Goal: Entertainment & Leisure: Consume media (video, audio)

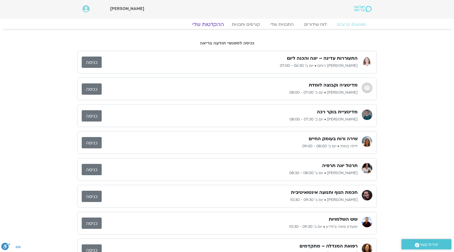
click at [202, 26] on link "ההקלטות שלי" at bounding box center [208, 24] width 44 height 6
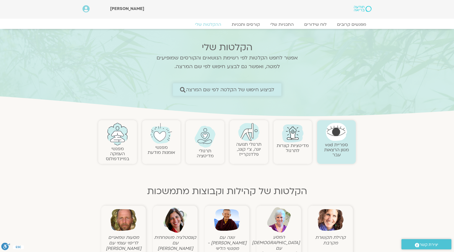
click at [214, 90] on span "לביצוע חיפוש של הקלטה לפי שם המרצה" at bounding box center [230, 90] width 89 height 6
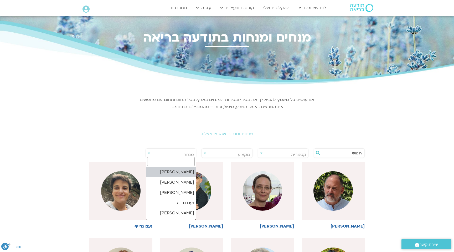
click at [174, 155] on span "מנחה" at bounding box center [171, 155] width 50 height 12
type input "g"
type input "ער"
select select "******"
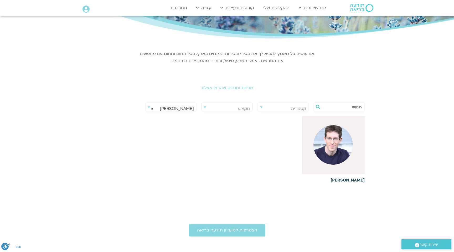
scroll to position [57, 0]
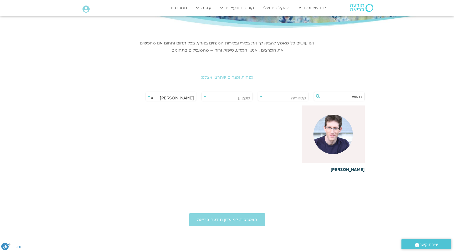
click at [348, 131] on img at bounding box center [333, 134] width 39 height 39
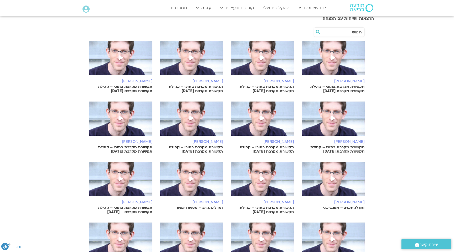
scroll to position [163, 0]
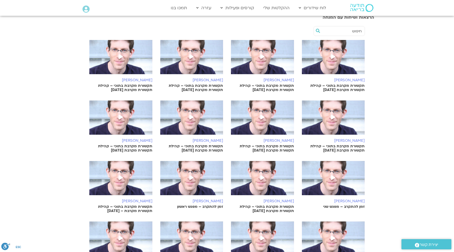
click at [107, 198] on link "ערן טייכר תקשורת מקרבת בתוכי – קהילת תקשורת מקרבת – 7.7.25" at bounding box center [120, 187] width 63 height 52
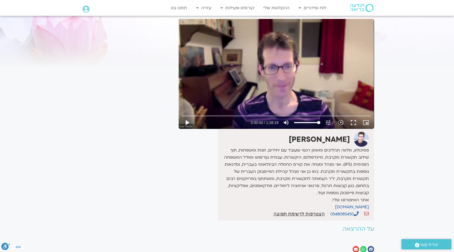
scroll to position [36, 0]
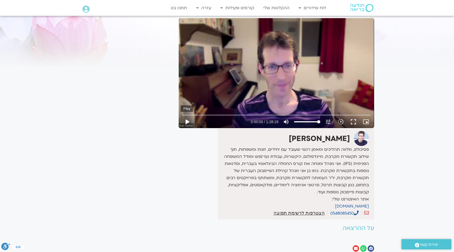
click at [189, 119] on button "play_arrow" at bounding box center [187, 121] width 13 height 13
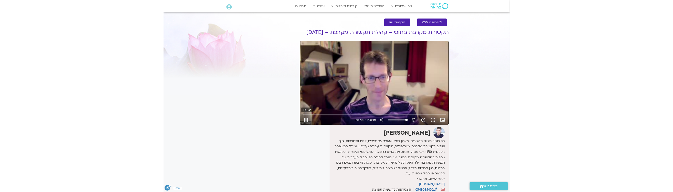
scroll to position [0, 0]
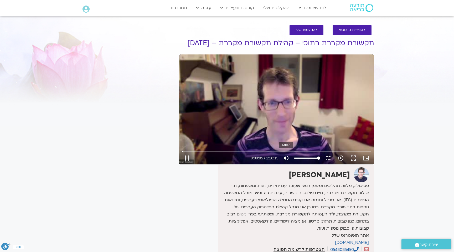
type input "5.513583"
click at [286, 158] on icon "volume_up" at bounding box center [286, 158] width 6 height 6
type input "0"
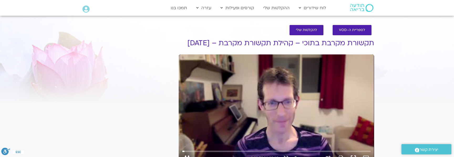
click at [226, 121] on div "Skip Ad pause 0:00:52 / 1:28:19 volume_off Unmute tune Resolution Auto 240p slo…" at bounding box center [277, 109] width 196 height 110
click at [300, 125] on div "Skip Ad play_arrow 0:00:52 / 1:28:19 volume_off Unmute tune Resolution Auto 240…" at bounding box center [277, 109] width 196 height 110
type input "53.41498"
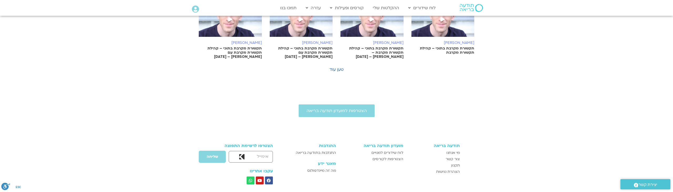
scroll to position [383, 0]
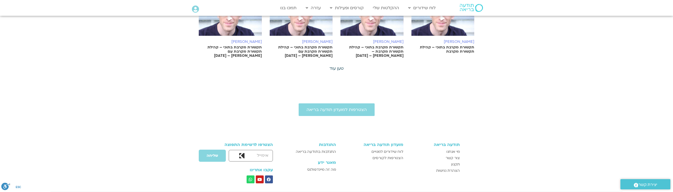
click at [338, 67] on link "טען עוד" at bounding box center [337, 68] width 14 height 6
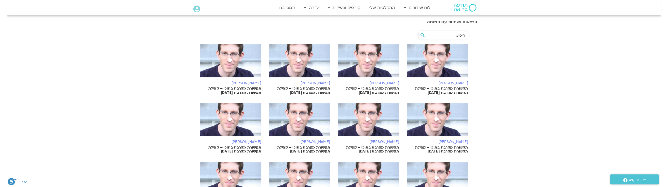
scroll to position [148, 0]
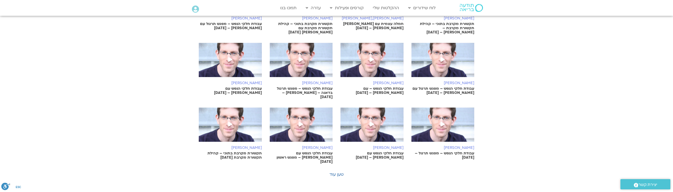
scroll to position [536, 0]
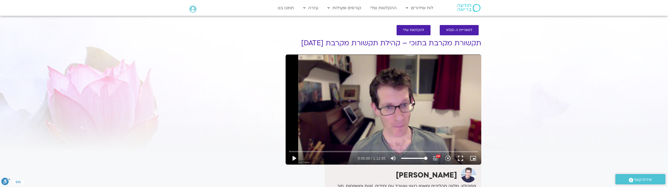
click at [400, 108] on div "Skip Ad play_arrow 0:00:00 / 1:12:45 volume_up Mute tune Resolution Auto 1215p …" at bounding box center [384, 109] width 196 height 110
type input "2.200599"
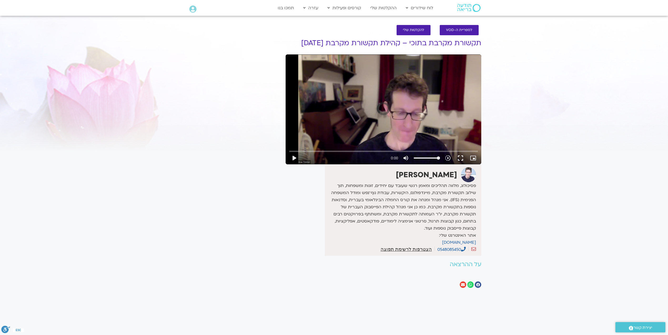
click at [213, 111] on div "It seems we can't find what you're looking for. It seems we can't find what you…" at bounding box center [233, 163] width 99 height 266
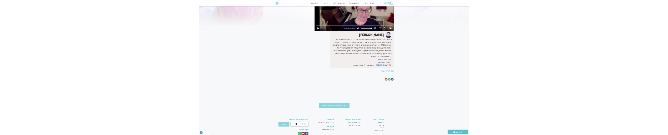
scroll to position [88, 0]
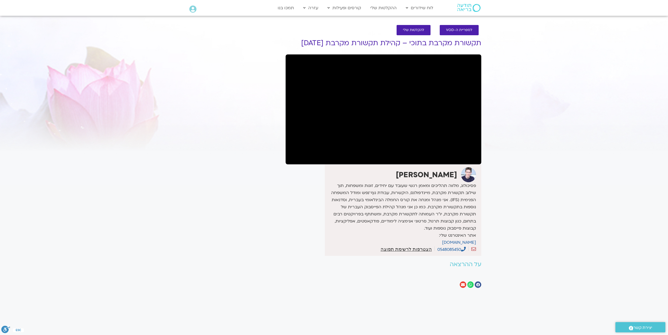
click at [236, 160] on div "It seems we can't find what you're looking for. It seems we can't find what you…" at bounding box center [233, 163] width 99 height 266
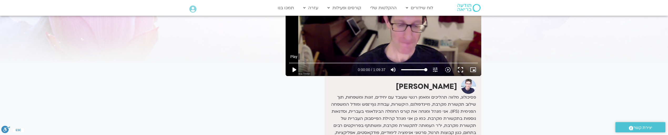
click at [291, 71] on button "play_arrow" at bounding box center [294, 70] width 13 height 13
click at [291, 71] on button "pause" at bounding box center [294, 70] width 13 height 13
type input "1.212352"
